Goal: Task Accomplishment & Management: Use online tool/utility

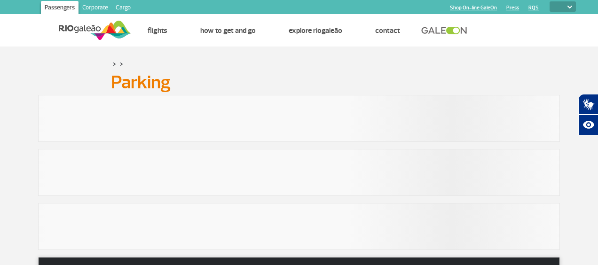
select select
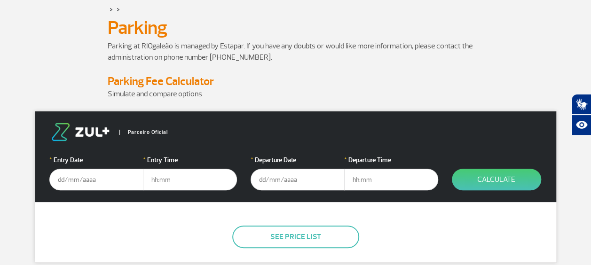
scroll to position [141, 0]
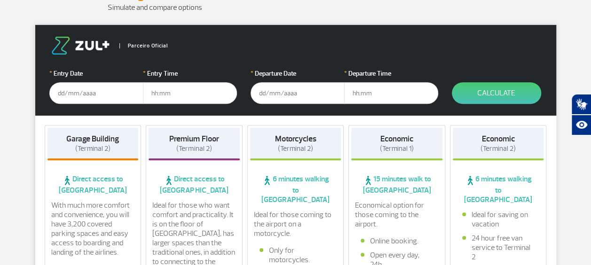
click at [67, 90] on input "text" at bounding box center [96, 93] width 94 height 22
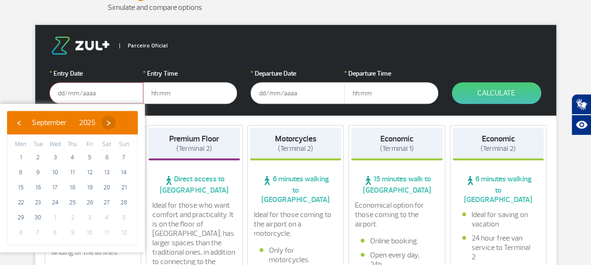
click at [116, 124] on span "›" at bounding box center [109, 123] width 14 height 14
click at [57, 158] on span "1" at bounding box center [54, 157] width 15 height 15
type input "[DATE]"
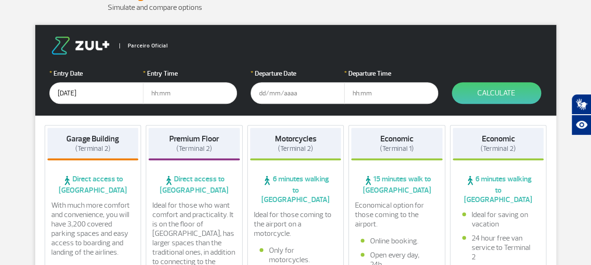
click at [174, 95] on input "text" at bounding box center [190, 93] width 94 height 22
type input "18:00"
click at [265, 81] on div "* Departure Date" at bounding box center [298, 86] width 94 height 35
click at [269, 89] on input "text" at bounding box center [298, 93] width 94 height 22
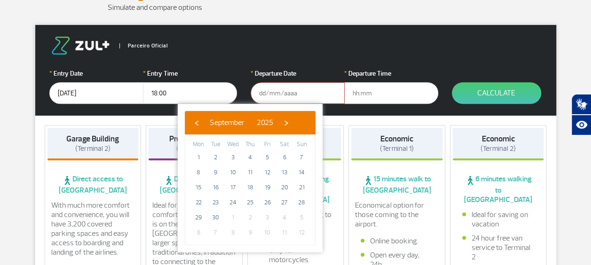
click at [303, 214] on span "5" at bounding box center [301, 217] width 15 height 15
click at [310, 128] on div "‹ ​ September ​ 2025 ​ ›" at bounding box center [250, 123] width 131 height 24
click at [293, 122] on span "›" at bounding box center [286, 123] width 14 height 14
click at [300, 155] on span "5" at bounding box center [301, 157] width 15 height 15
type input "[DATE]"
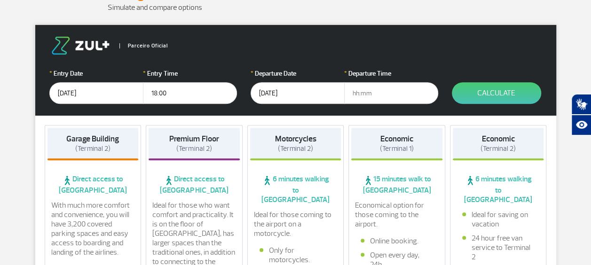
click at [378, 92] on input "text" at bounding box center [391, 93] width 94 height 22
click at [385, 88] on input "text" at bounding box center [391, 93] width 94 height 22
click at [384, 94] on input "text" at bounding box center [391, 93] width 94 height 22
type input "9"
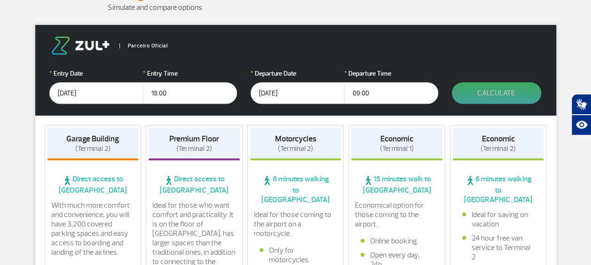
type input "09:00"
click at [506, 93] on button "Calculate" at bounding box center [496, 93] width 89 height 22
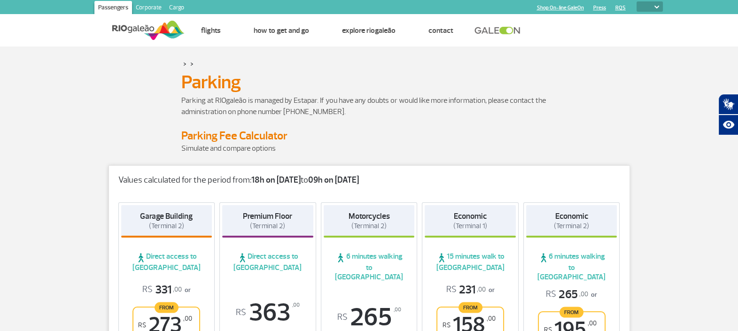
scroll to position [0, 0]
click at [597, 5] on select "PT ENG ESP" at bounding box center [650, 6] width 26 height 10
select select "pt-BR"
click at [597, 1] on select "PT ENG ESP" at bounding box center [650, 6] width 26 height 10
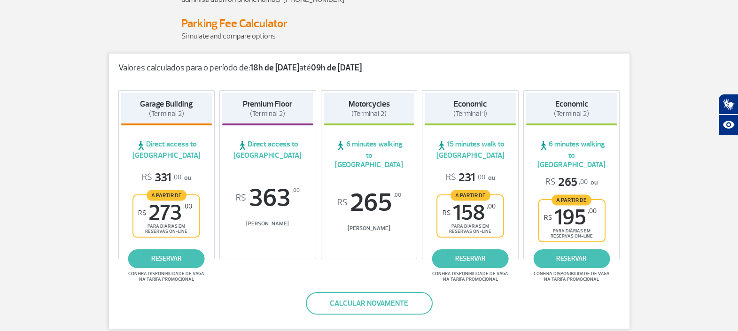
scroll to position [117, 0]
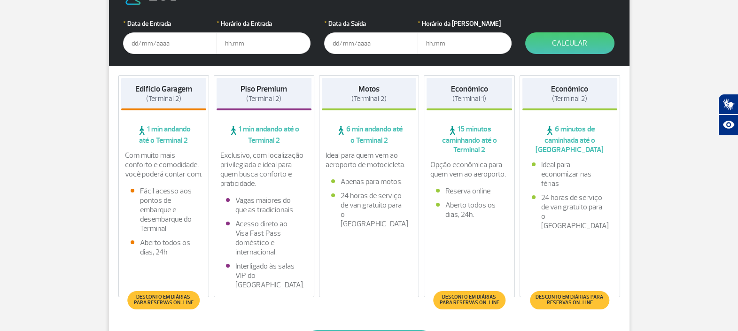
scroll to position [117, 0]
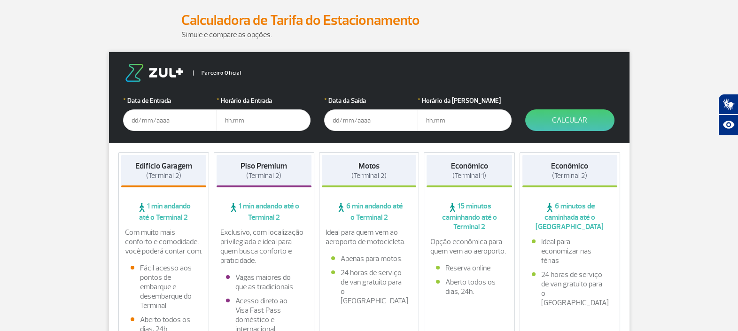
click at [180, 126] on input "text" at bounding box center [170, 121] width 94 height 22
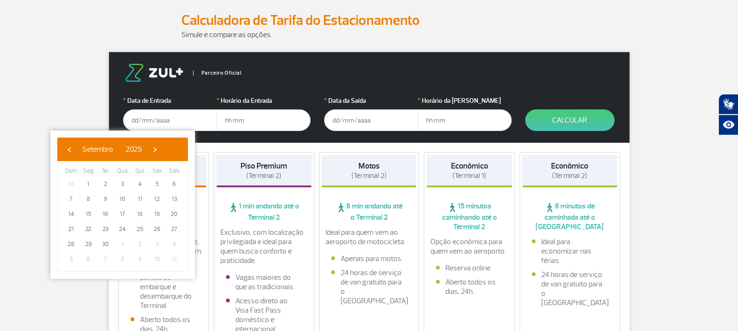
click at [123, 241] on span "1" at bounding box center [122, 244] width 15 height 15
click at [162, 147] on span "›" at bounding box center [155, 149] width 14 height 14
click at [118, 179] on span "1" at bounding box center [122, 184] width 15 height 15
type input "[DATE]"
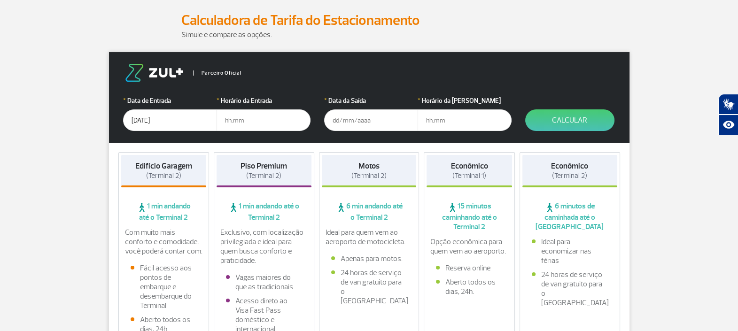
click at [237, 116] on input "text" at bounding box center [264, 121] width 94 height 22
click at [243, 115] on input "text" at bounding box center [264, 121] width 94 height 22
type input "19:00"
click at [345, 124] on input "text" at bounding box center [371, 121] width 94 height 22
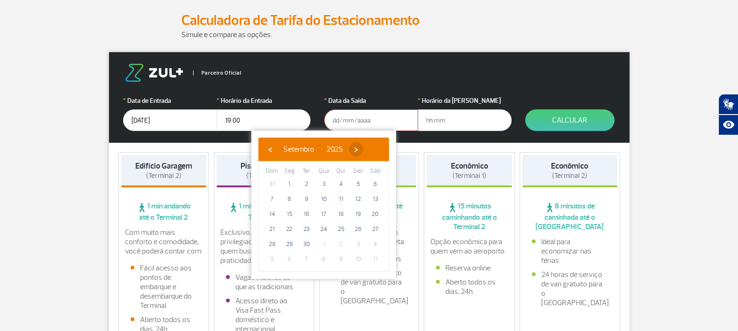
click at [363, 149] on span "›" at bounding box center [356, 149] width 14 height 14
click at [270, 202] on span "5" at bounding box center [272, 199] width 15 height 15
type input "[DATE]"
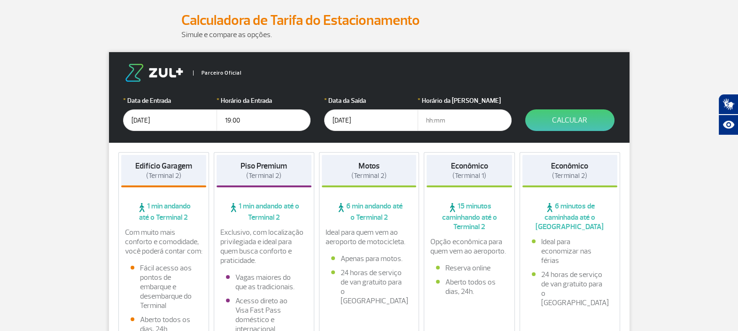
click at [479, 117] on input "text" at bounding box center [465, 121] width 94 height 22
click at [469, 120] on input "text" at bounding box center [465, 121] width 94 height 22
click at [448, 120] on input "text" at bounding box center [465, 121] width 94 height 22
type input "09:30"
click at [562, 106] on form "Parceiro Oficial * Data de Entrada 01/10/2025 * Horário da Entrada 19:00 * Data…" at bounding box center [369, 97] width 521 height 91
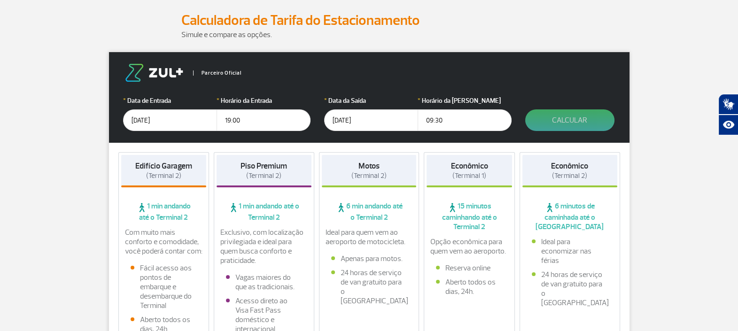
click at [562, 115] on button "Calcular" at bounding box center [570, 121] width 89 height 22
